Goal: Information Seeking & Learning: Find contact information

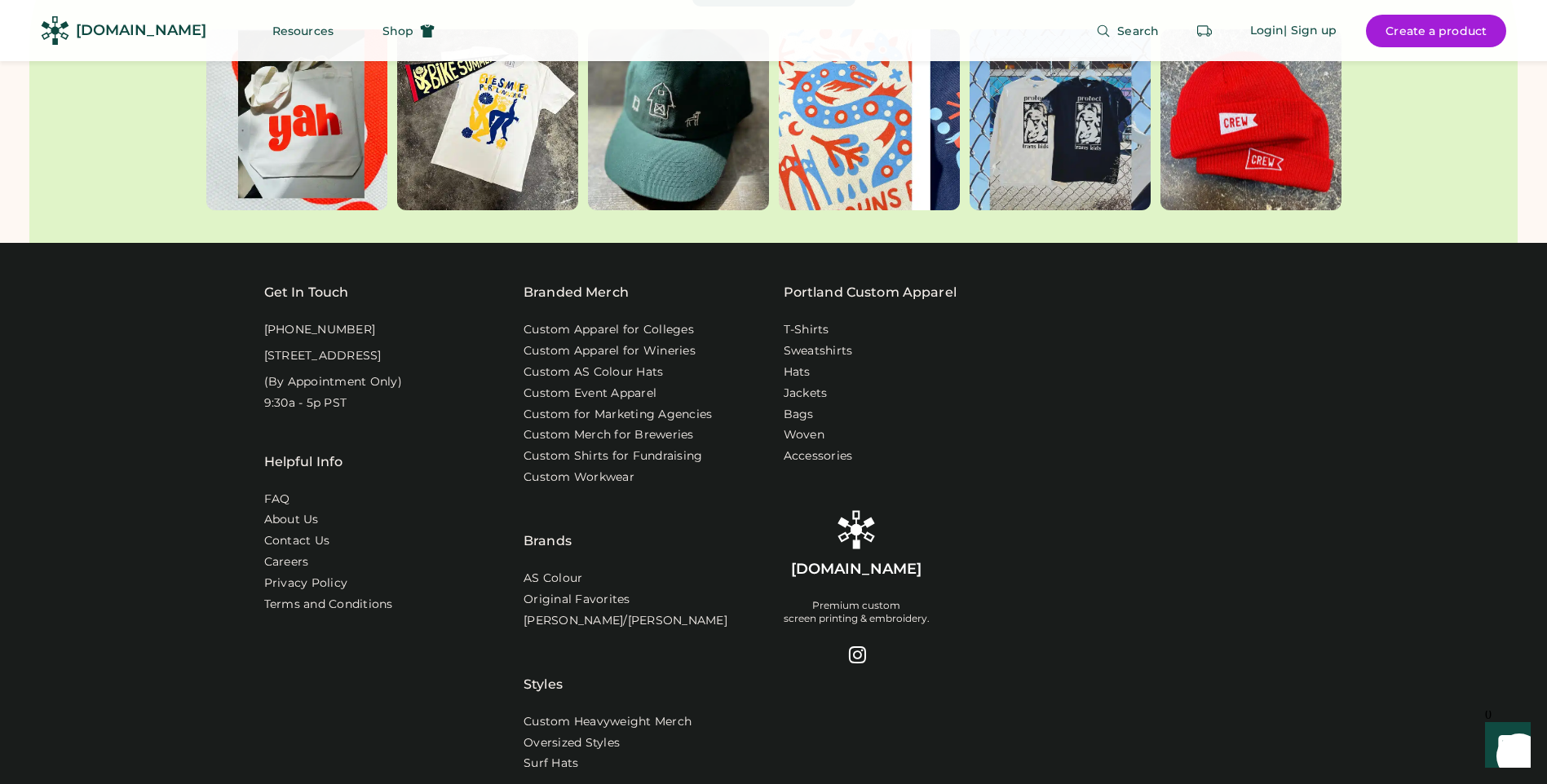
scroll to position [5298, 0]
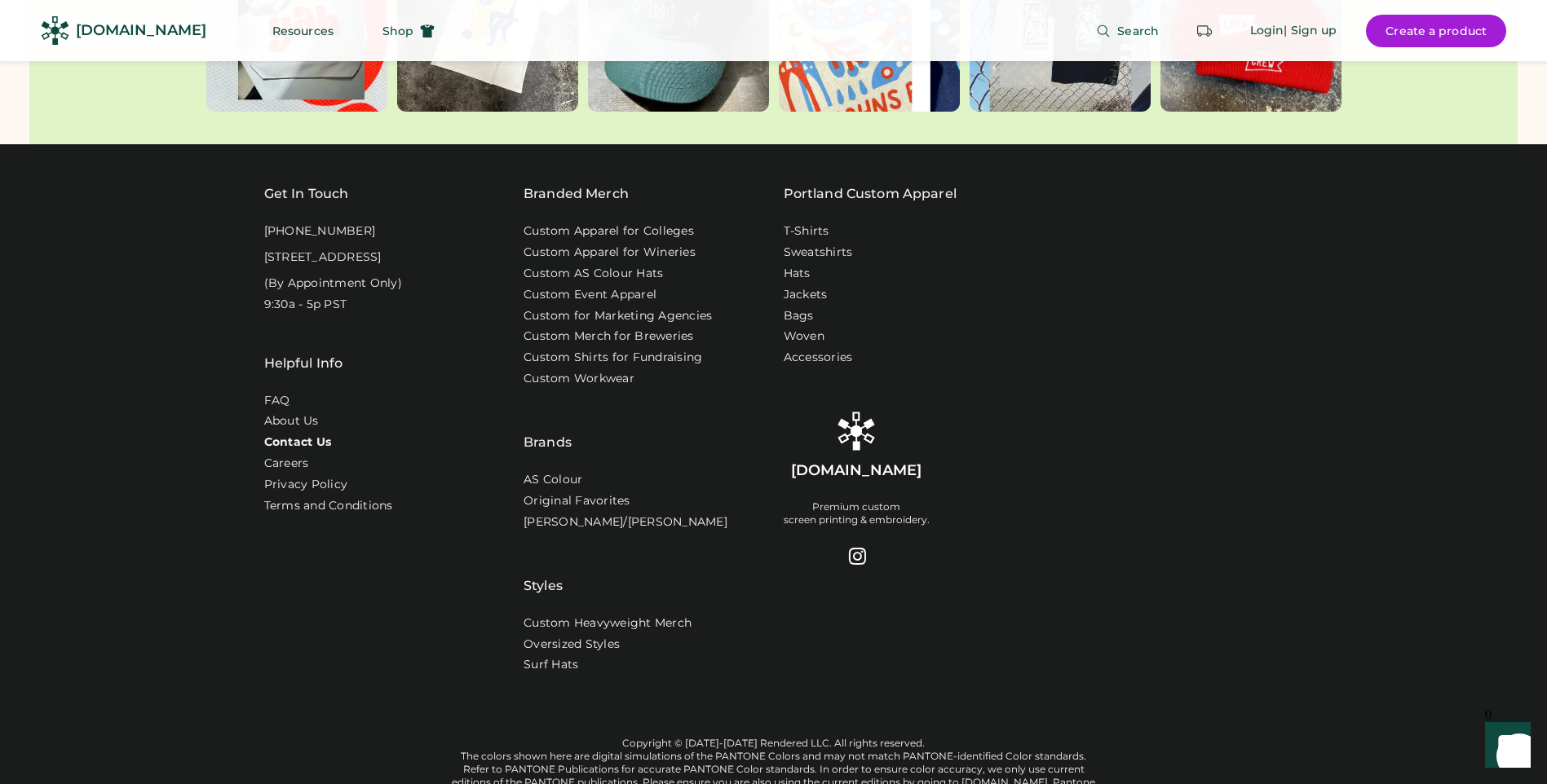
click at [295, 435] on link "Contact Us" at bounding box center [297, 443] width 68 height 17
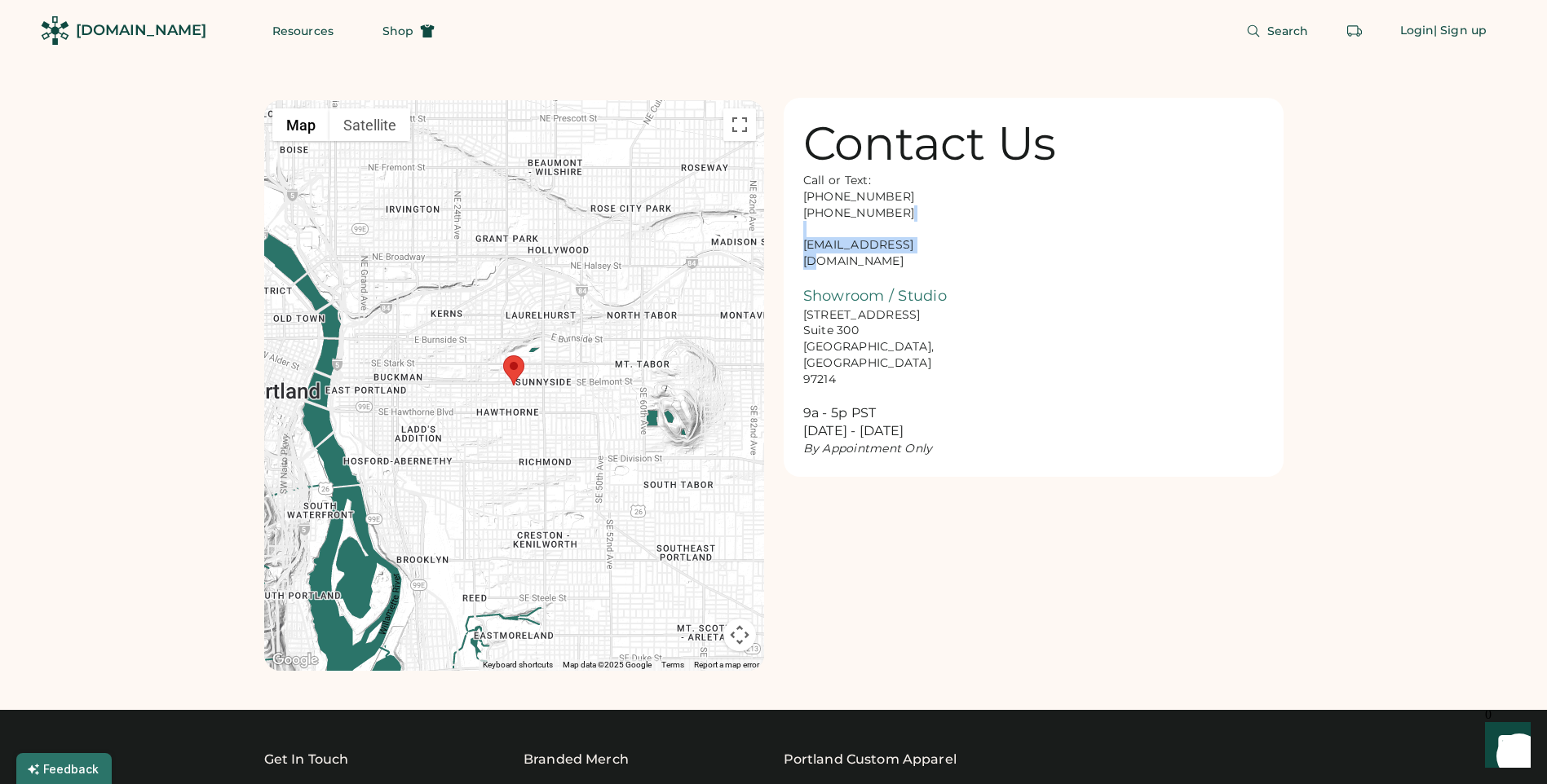
drag, startPoint x: 916, startPoint y: 237, endPoint x: 931, endPoint y: 246, distance: 17.5
click at [931, 246] on div "Call or Text: [PHONE_NUMBER] [PHONE_NUMBER] [EMAIL_ADDRESS][DOMAIN_NAME] Showro…" at bounding box center [884, 315] width 163 height 284
drag, startPoint x: 913, startPoint y: 247, endPoint x: 805, endPoint y: 253, distance: 108.2
click at [805, 253] on div "Call or Text: 888-299-3595 503-954-3595 hello@rendered.co Showroom / Studio 916…" at bounding box center [884, 315] width 163 height 284
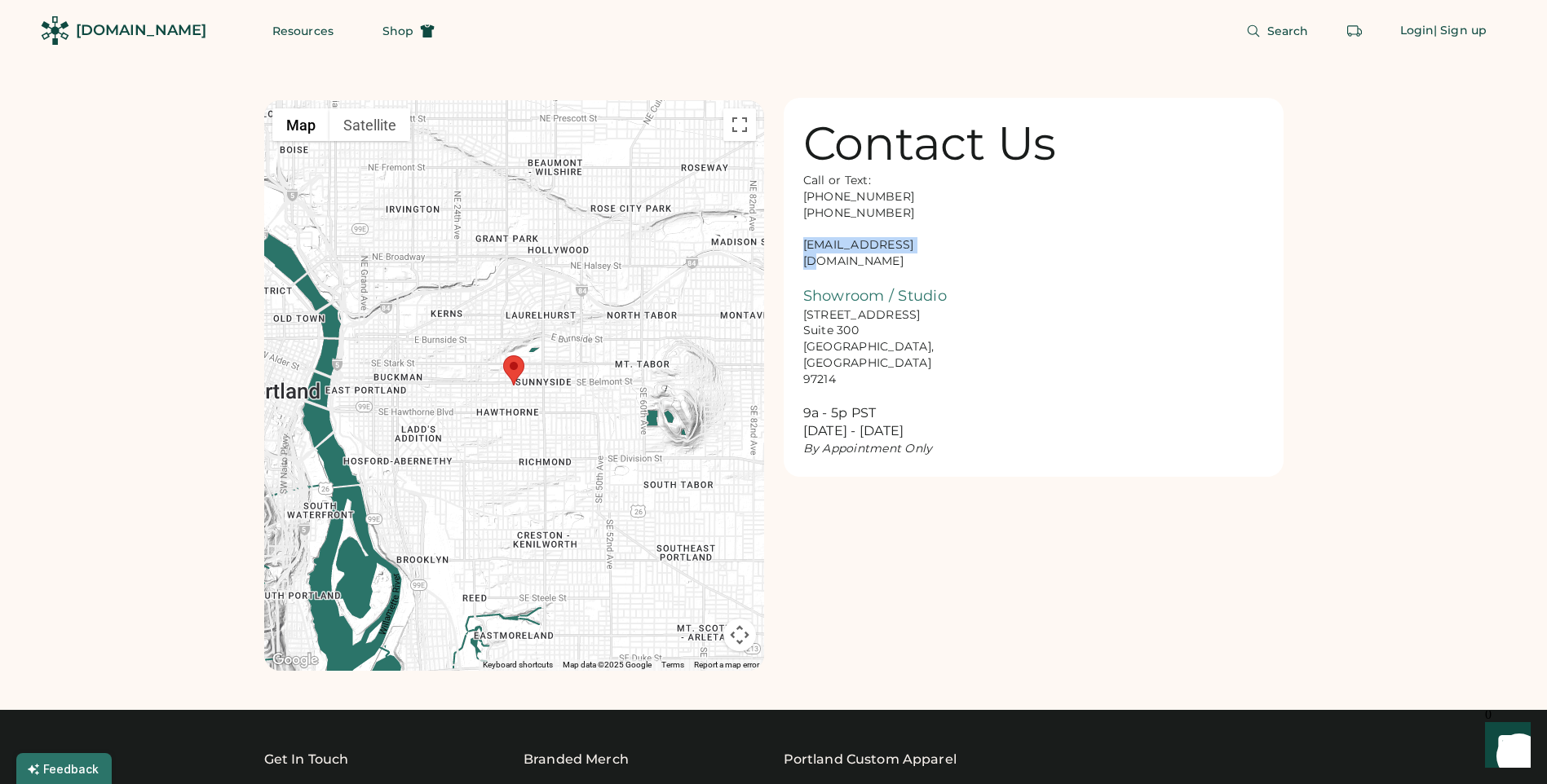
drag, startPoint x: 805, startPoint y: 253, endPoint x: 812, endPoint y: 248, distance: 8.6
copy div "hello@rendered.co"
